Goal: Check status: Check status

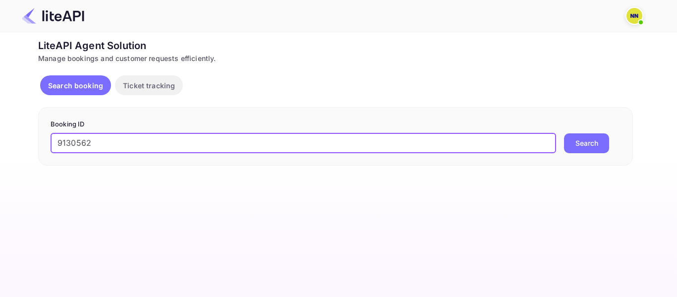
type input "9130562"
click at [585, 154] on div "Booking ID 9130562 ​ Search" at bounding box center [335, 136] width 595 height 58
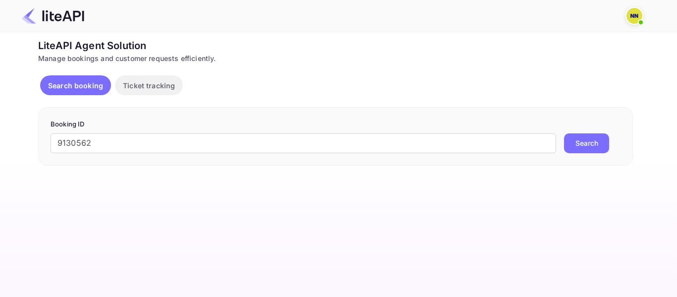
click at [588, 150] on button "Search" at bounding box center [586, 143] width 45 height 20
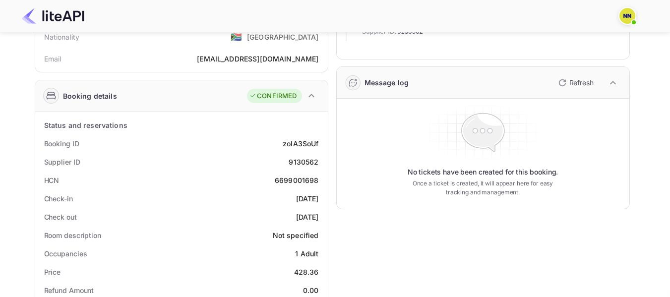
scroll to position [99, 0]
click at [289, 178] on div "6699001698" at bounding box center [297, 179] width 44 height 10
copy div "6699001698"
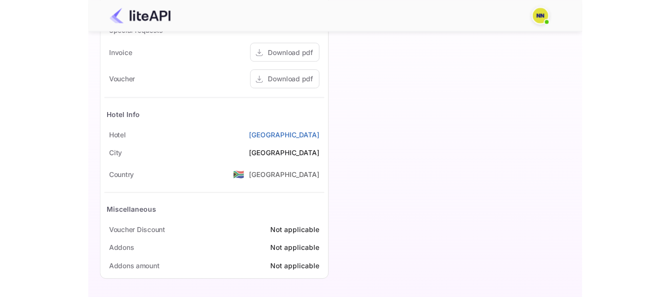
scroll to position [450, 0]
